Goal: Information Seeking & Learning: Understand process/instructions

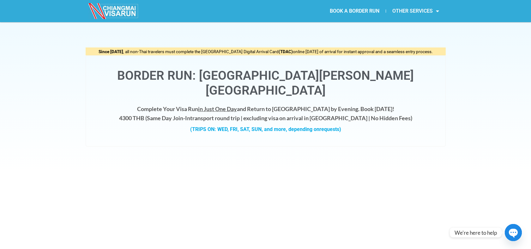
click at [415, 14] on link "OTHER SERVICES" at bounding box center [415, 11] width 59 height 15
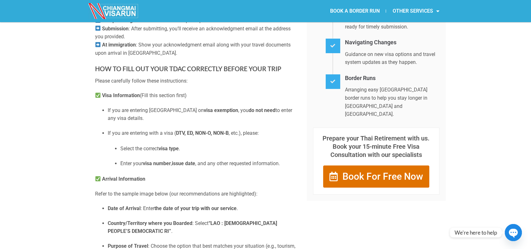
scroll to position [175, 0]
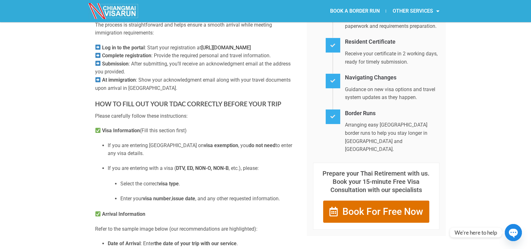
click at [208, 51] on link "http://tdac.immigration.go.th" at bounding box center [226, 48] width 50 height 6
